Goal: Find specific page/section: Find specific page/section

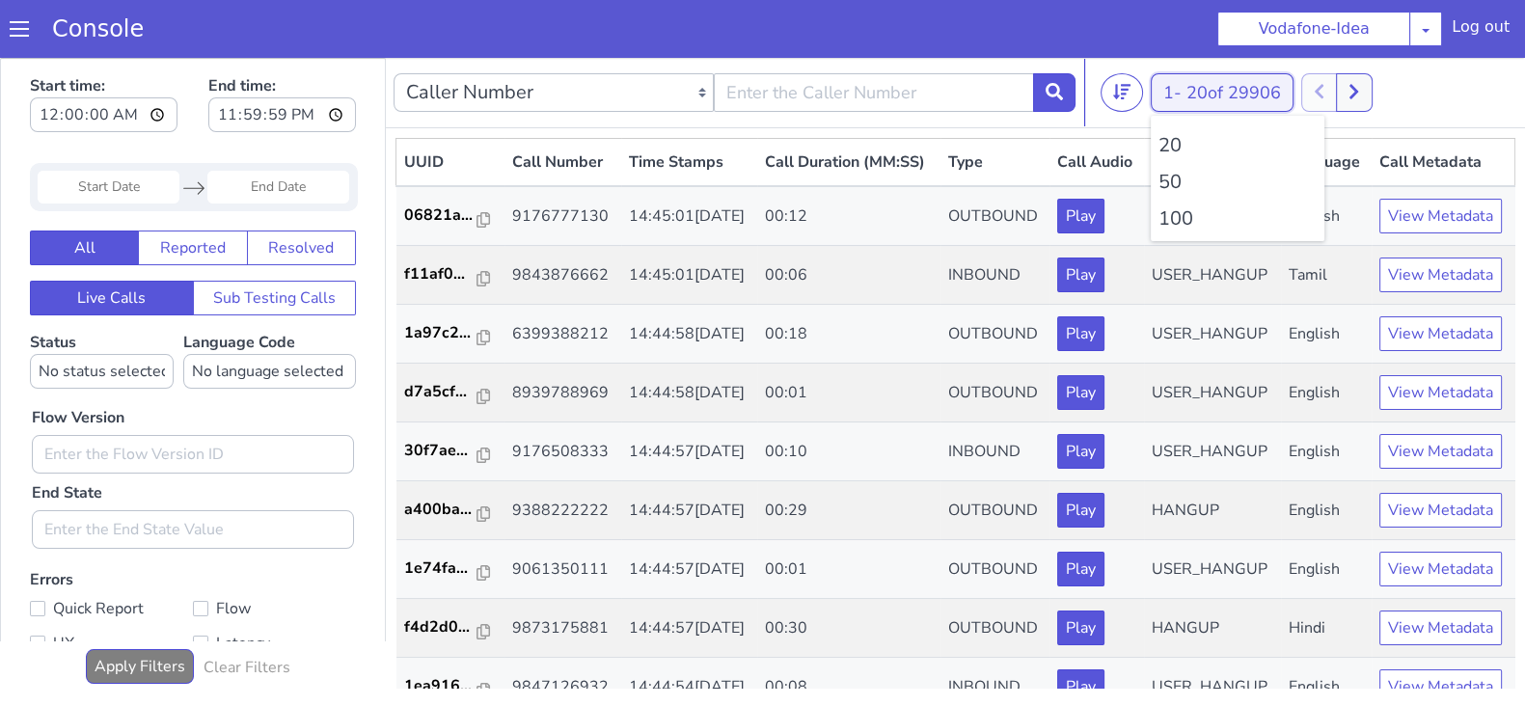
click at [1178, 90] on button "1 - 20 of 29906" at bounding box center [1222, 92] width 143 height 39
click at [1166, 232] on li "100" at bounding box center [1237, 218] width 158 height 29
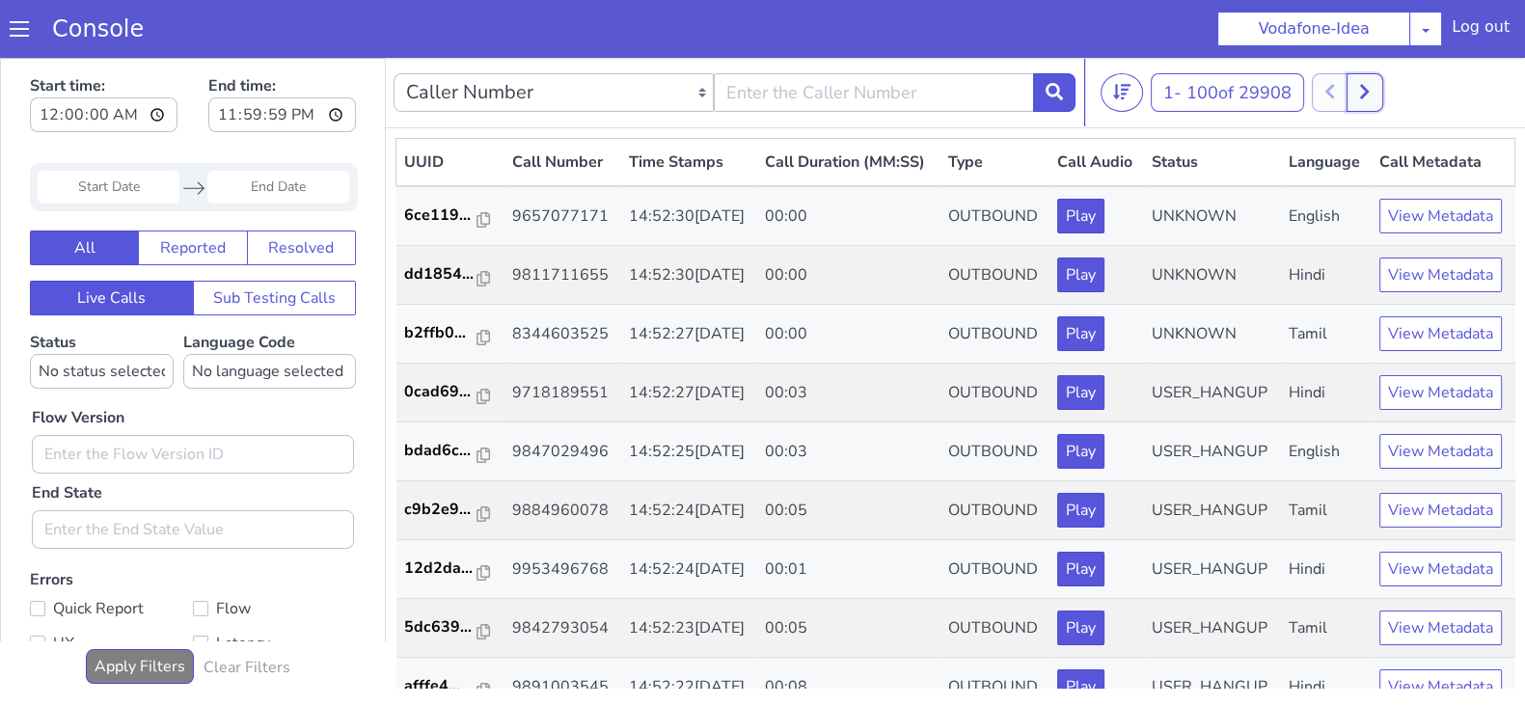
click at [1370, 96] on icon at bounding box center [1364, 91] width 11 height 17
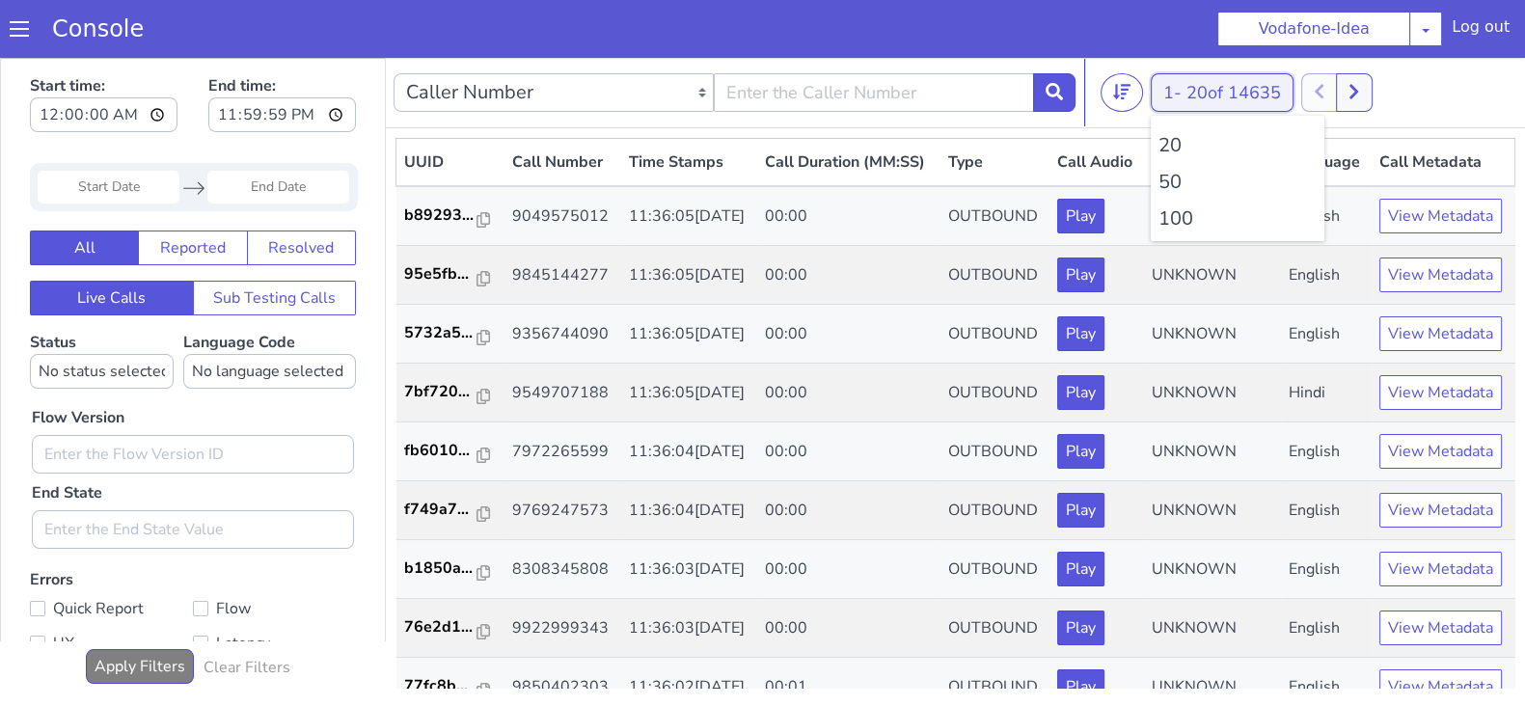
click at [1175, 79] on button "1 - 20 of 14635" at bounding box center [1222, 92] width 143 height 39
click at [1186, 220] on li "100" at bounding box center [1237, 218] width 158 height 29
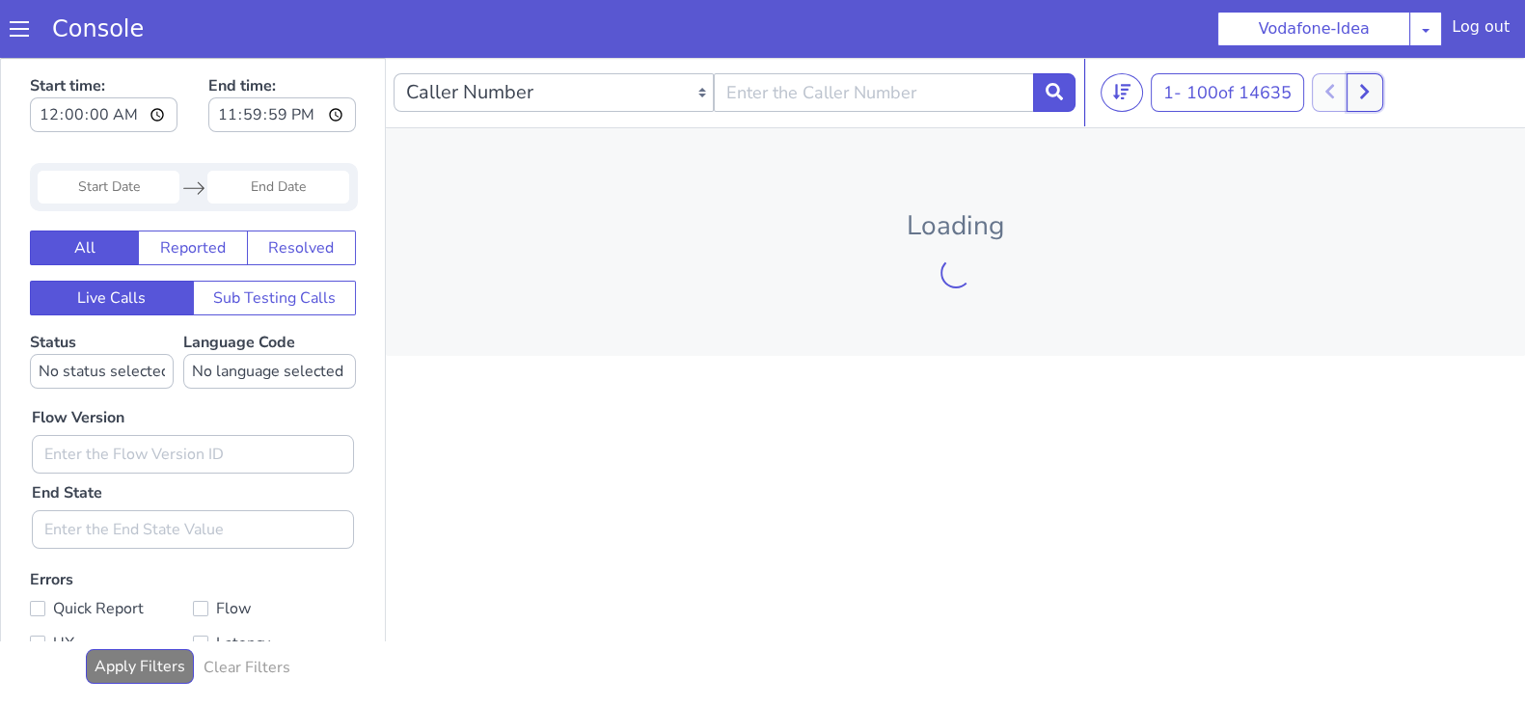
click at [1369, 95] on icon at bounding box center [1364, 92] width 9 height 14
click at [1383, 91] on button at bounding box center [1386, 92] width 36 height 39
